Goal: Task Accomplishment & Management: Use online tool/utility

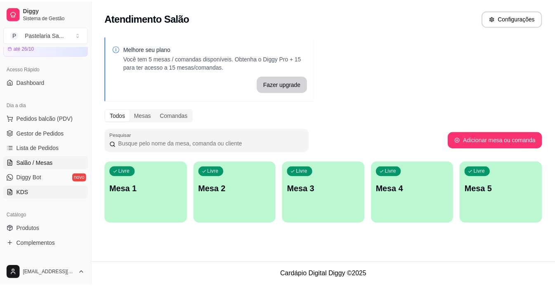
scroll to position [82, 0]
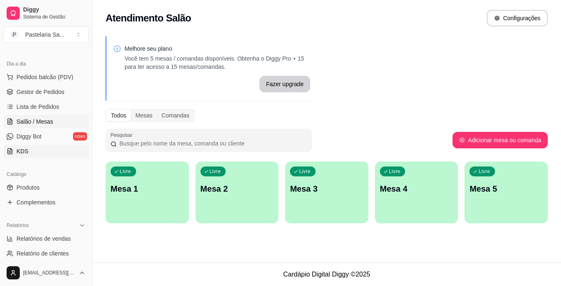
click at [62, 158] on link "KDS" at bounding box center [45, 151] width 85 height 13
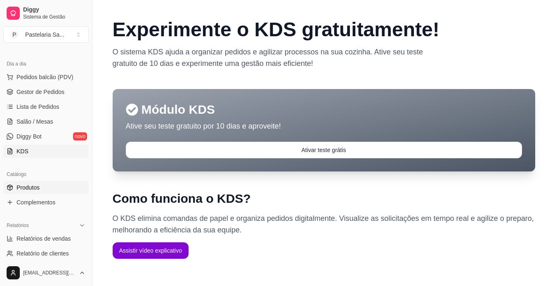
scroll to position [124, 0]
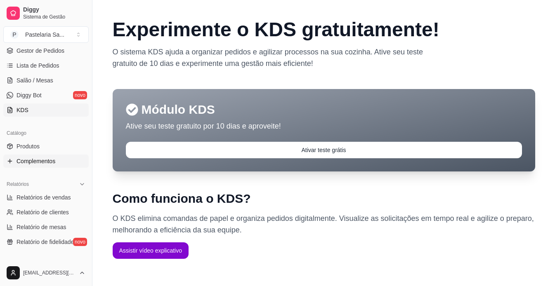
click at [56, 165] on link "Complementos" at bounding box center [45, 161] width 85 height 13
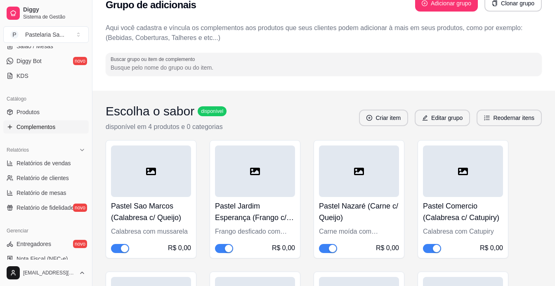
scroll to position [82, 0]
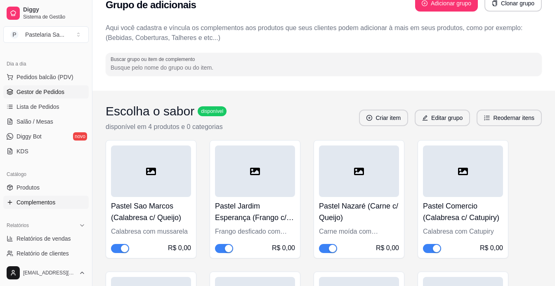
click at [51, 92] on span "Gestor de Pedidos" at bounding box center [40, 92] width 48 height 8
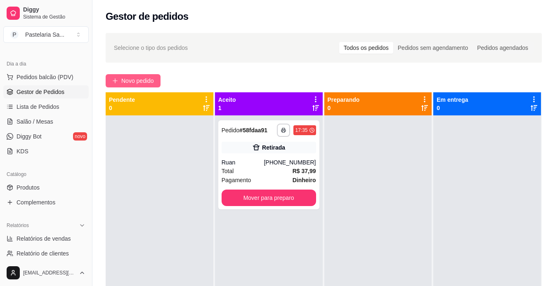
click at [138, 82] on span "Novo pedido" at bounding box center [137, 80] width 33 height 9
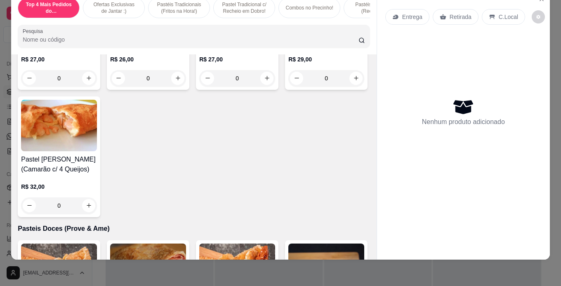
scroll to position [1944, 0]
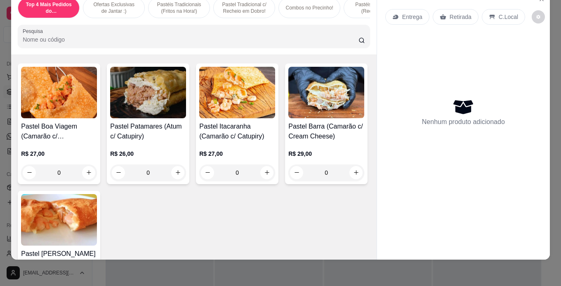
click at [550, 49] on div "Top 4 Mais Pedidos do [GEOGRAPHIC_DATA]! Ofertas Exclusivas de [PERSON_NAME] :)…" at bounding box center [280, 143] width 561 height 286
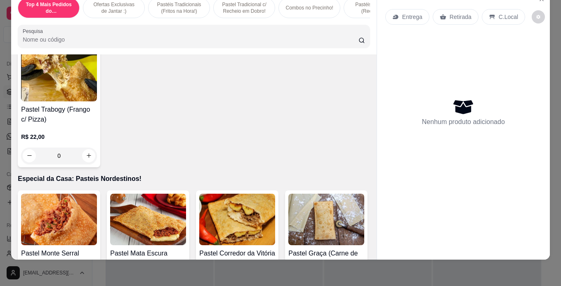
scroll to position [1449, 0]
